Goal: Transaction & Acquisition: Purchase product/service

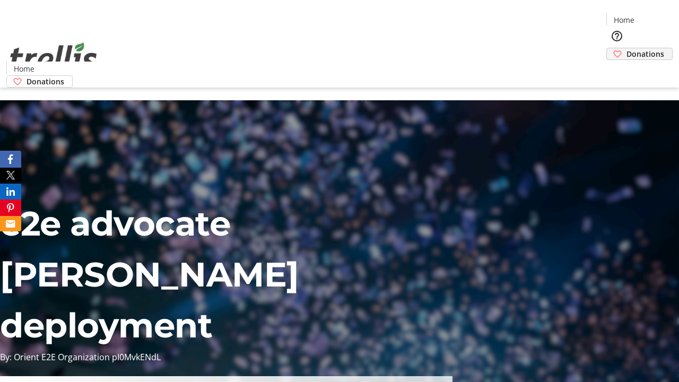
click at [626, 48] on span "Donations" at bounding box center [645, 53] width 38 height 11
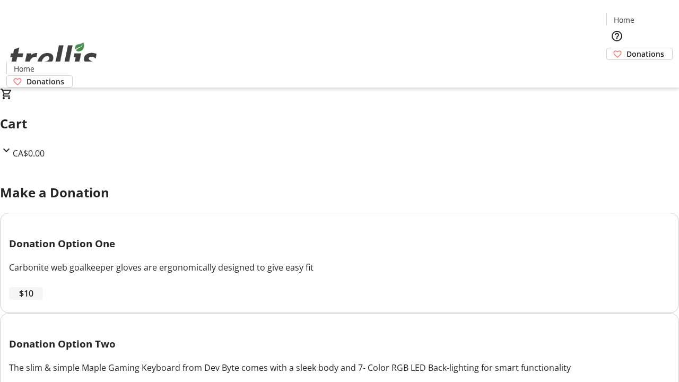
click at [33, 300] on span "$10" at bounding box center [26, 293] width 14 height 13
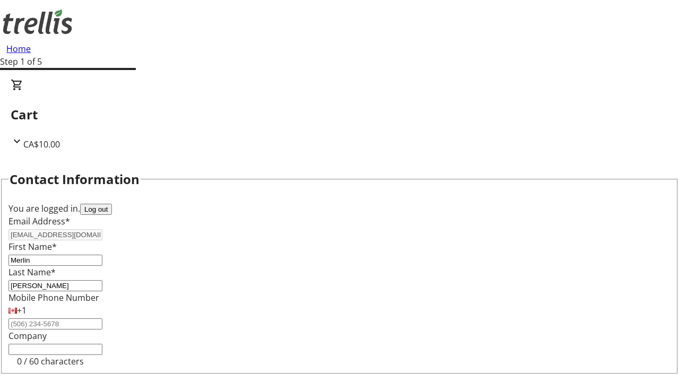
select select "CA"
type input "Kelowna"
select select "BC"
type input "Kelowna"
type input "V1Y 0C2"
